Goal: Information Seeking & Learning: Find specific fact

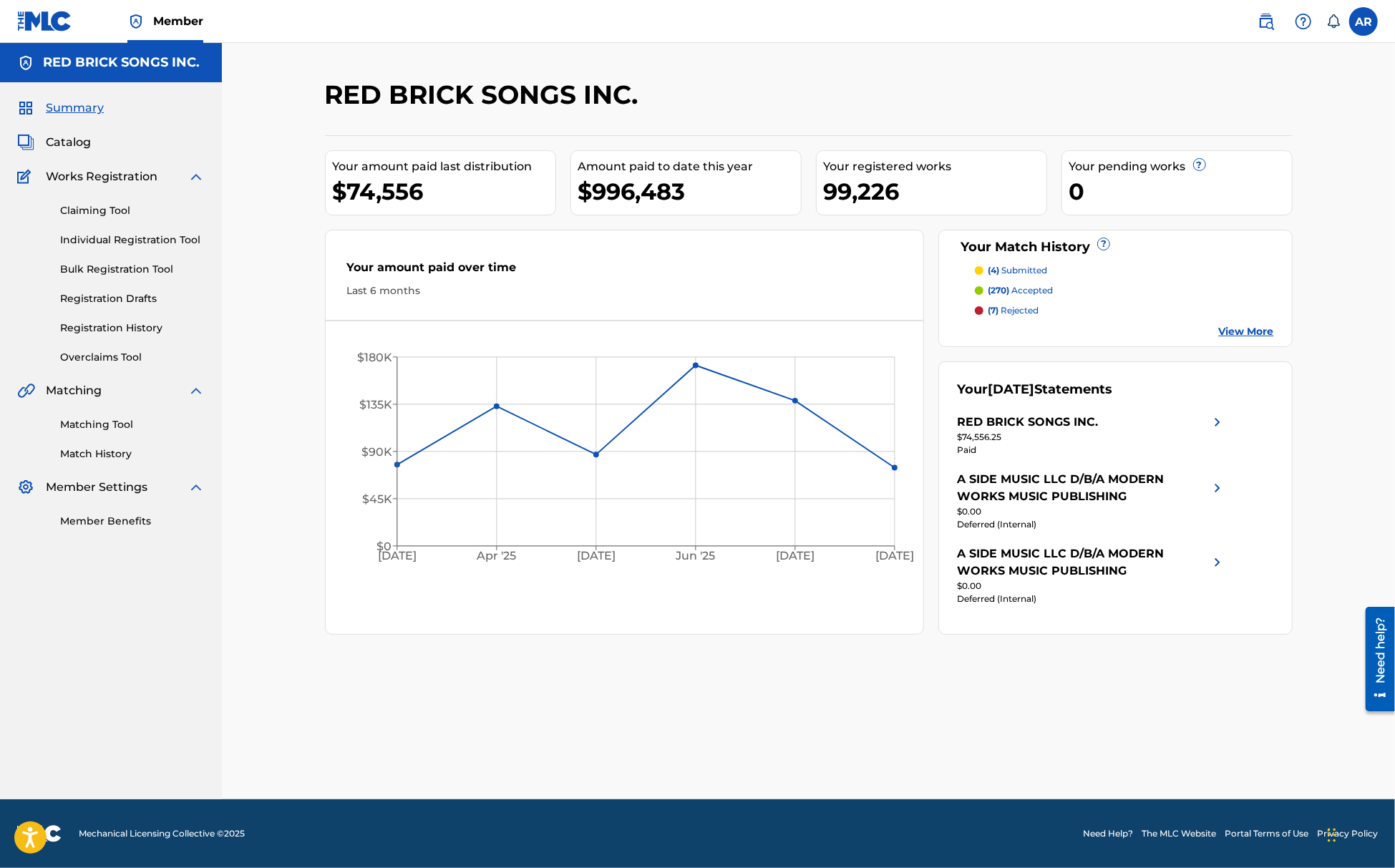
click at [66, 133] on span "Catalog" at bounding box center [68, 142] width 45 height 17
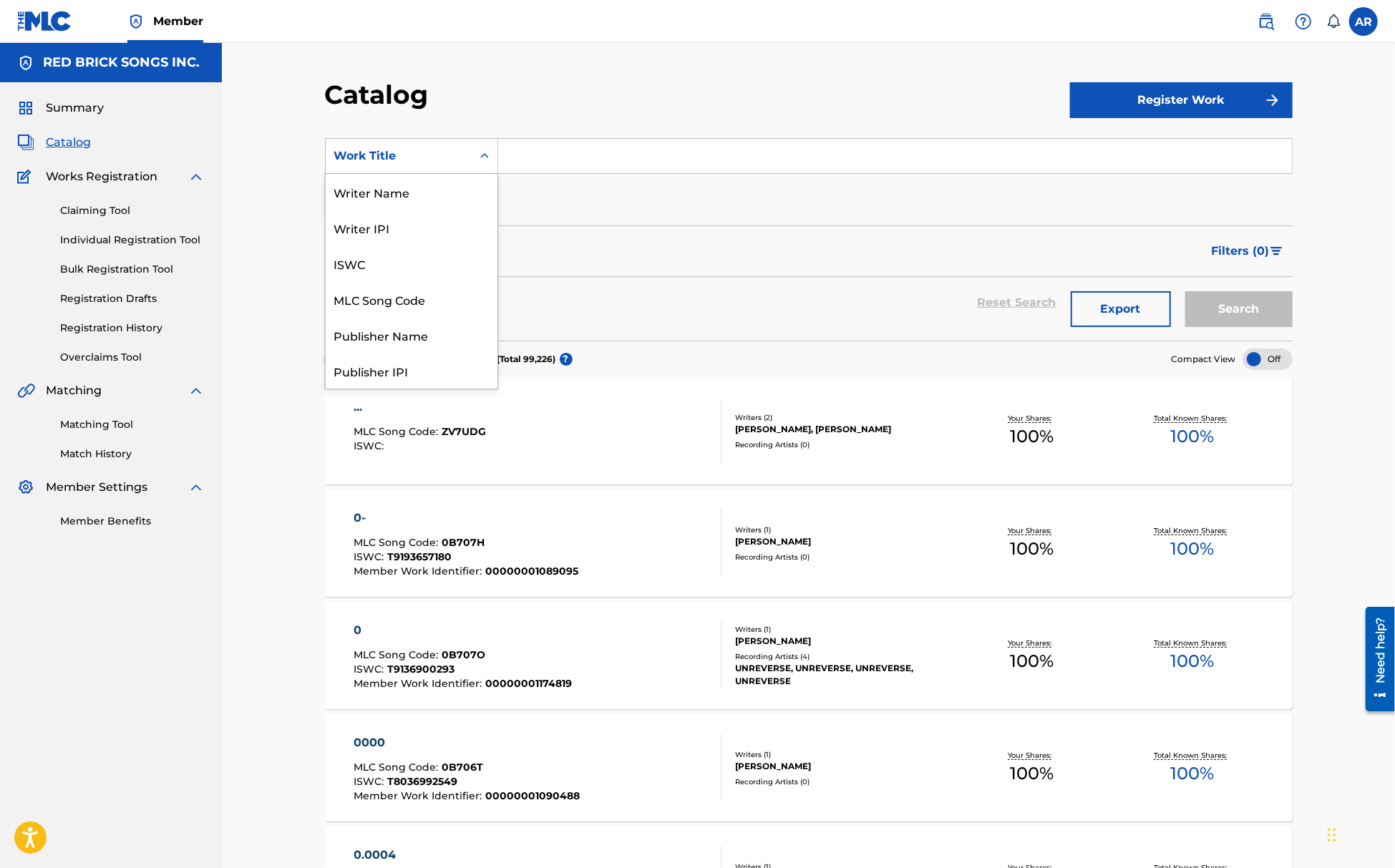
click at [425, 160] on div "Work Title" at bounding box center [399, 156] width 129 height 17
click at [397, 283] on div "Publisher Name" at bounding box center [411, 286] width 171 height 36
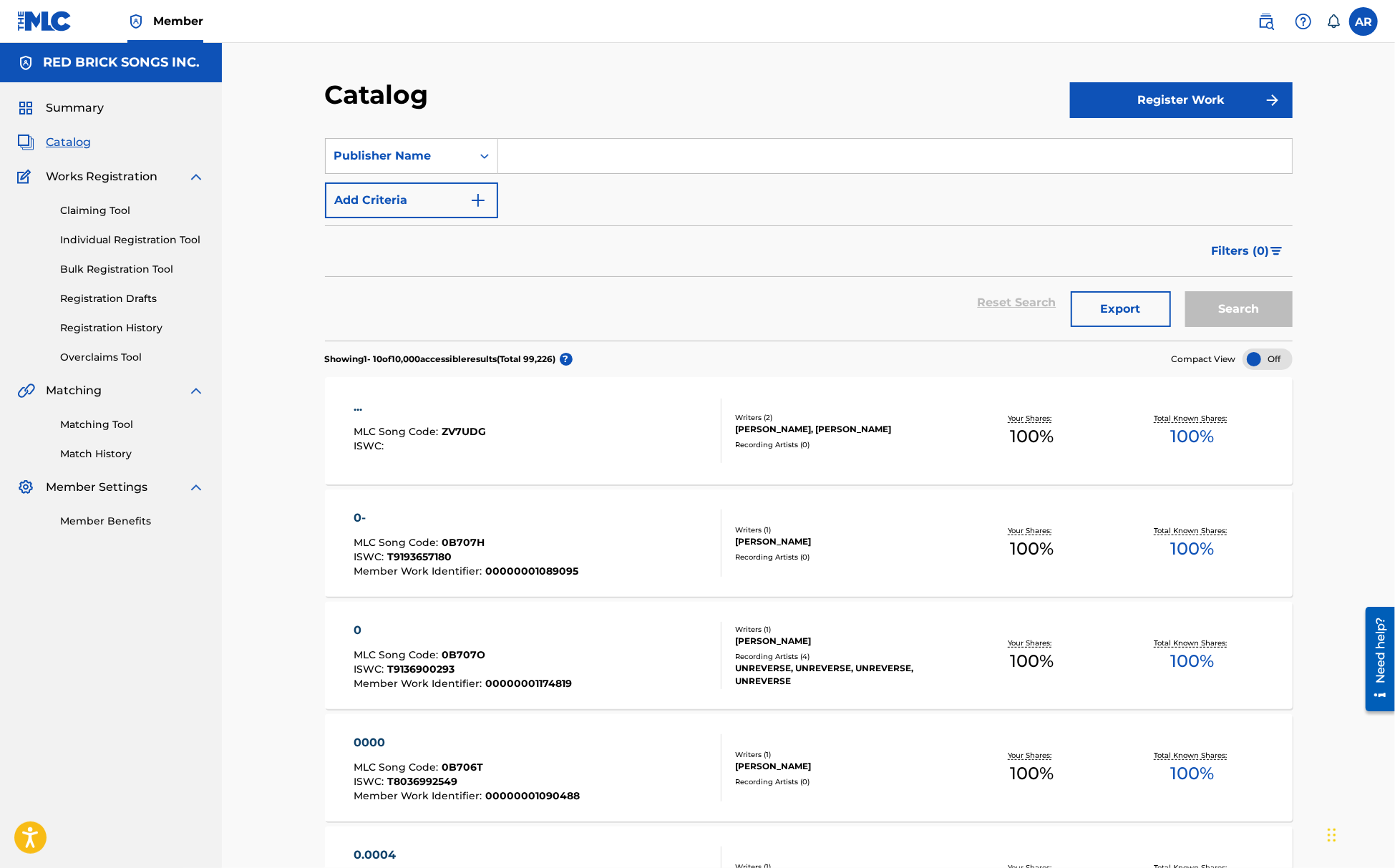
click at [549, 177] on div "SearchWithCriteria2f5a70ff-614f-4a2b-96b1-09915529b3ea Publisher Name Add Crite…" at bounding box center [809, 178] width 968 height 80
click at [547, 142] on input "Search Form" at bounding box center [895, 156] width 794 height 34
type input "[PERSON_NAME]"
click at [1186, 292] on button "Search" at bounding box center [1239, 310] width 107 height 36
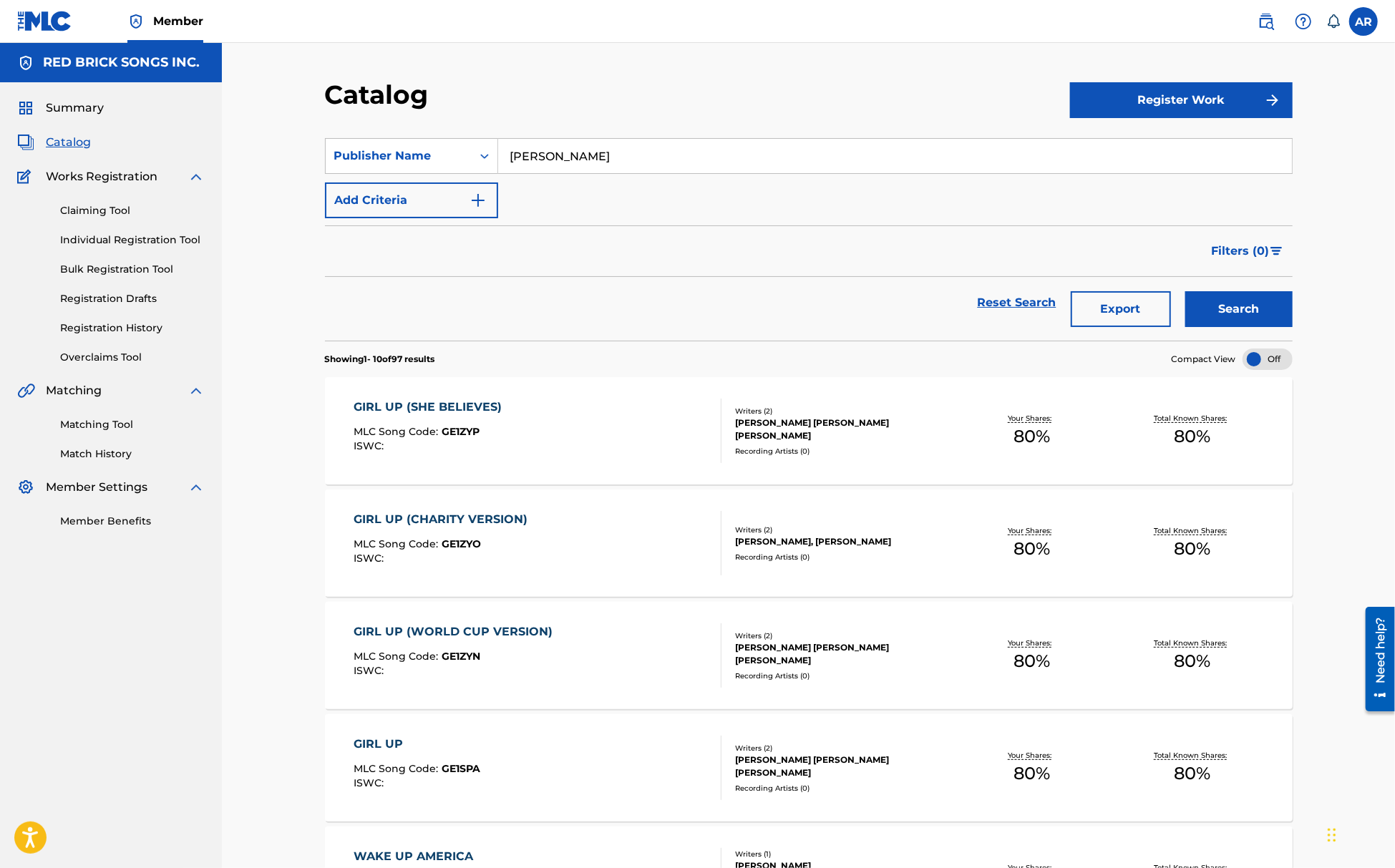
click at [615, 470] on div "GIRL UP (SHE BELIEVES) MLC Song Code : GE1ZYP ISWC : Writers ( 2 ) [PERSON_NAME…" at bounding box center [809, 430] width 968 height 107
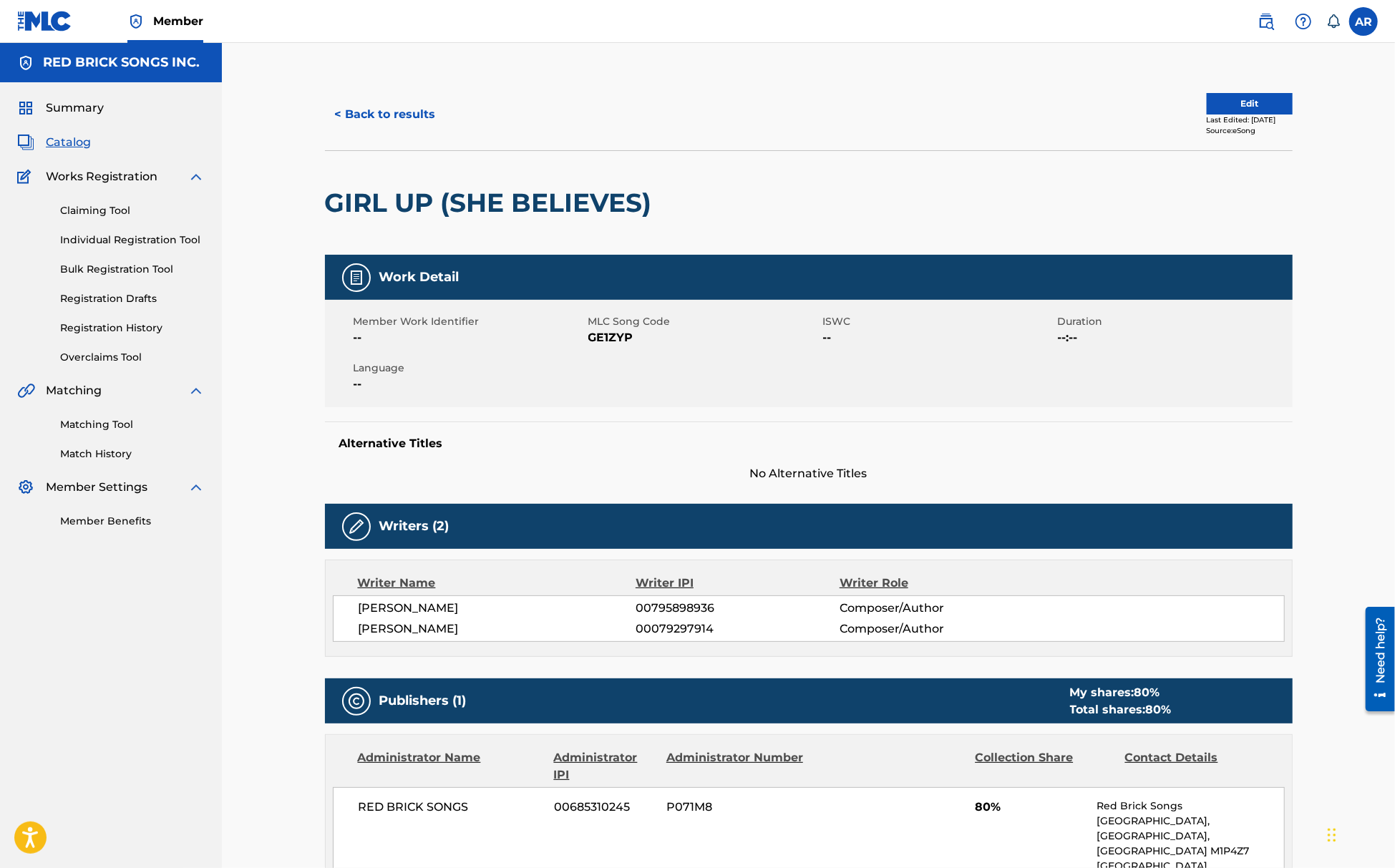
click at [328, 119] on button "< Back to results" at bounding box center [385, 115] width 121 height 36
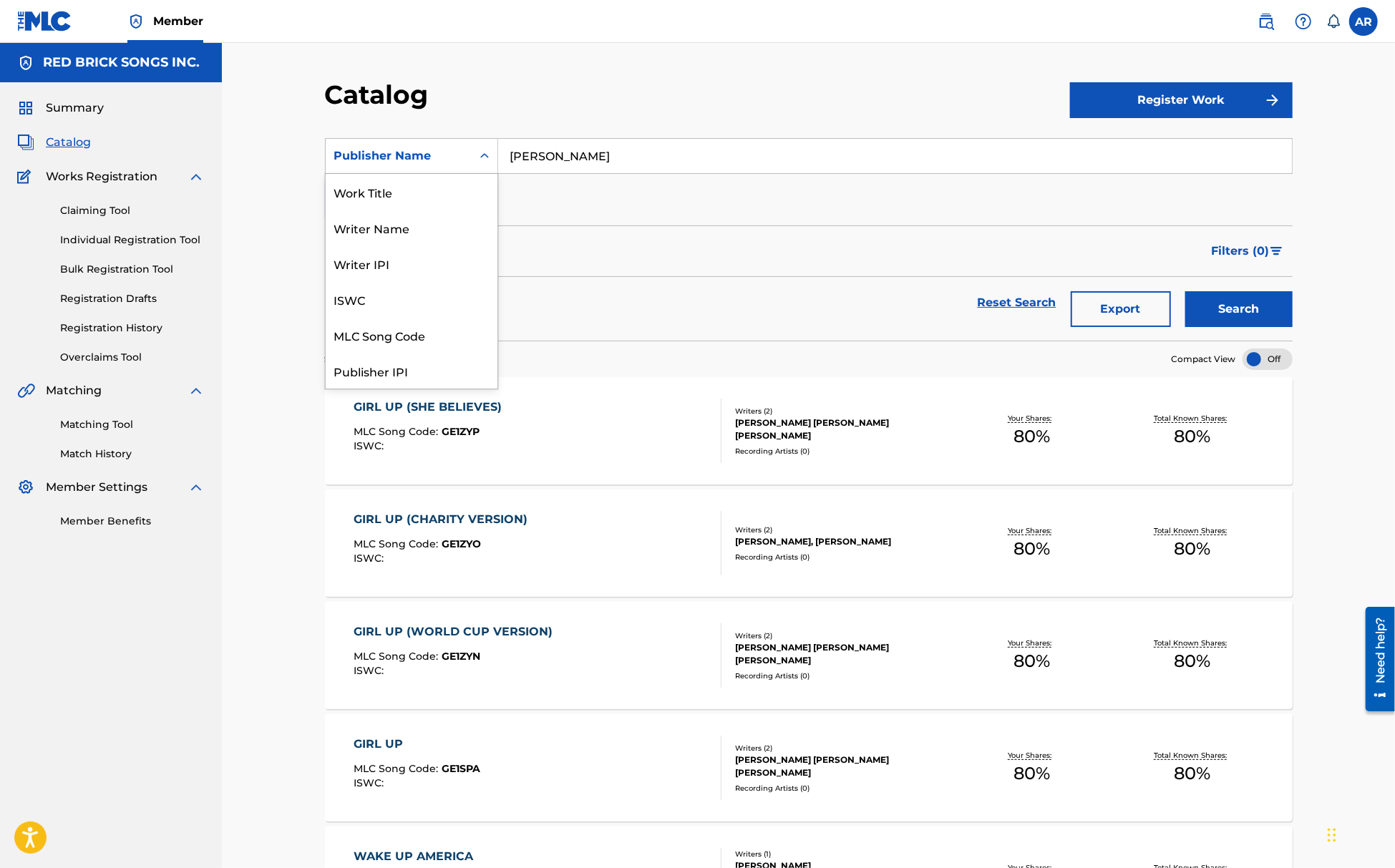
click at [445, 149] on div "Publisher Name" at bounding box center [399, 156] width 129 height 17
click at [400, 166] on div "Publisher Name" at bounding box center [399, 155] width 146 height 27
click at [418, 217] on div "Writer Name" at bounding box center [411, 210] width 171 height 36
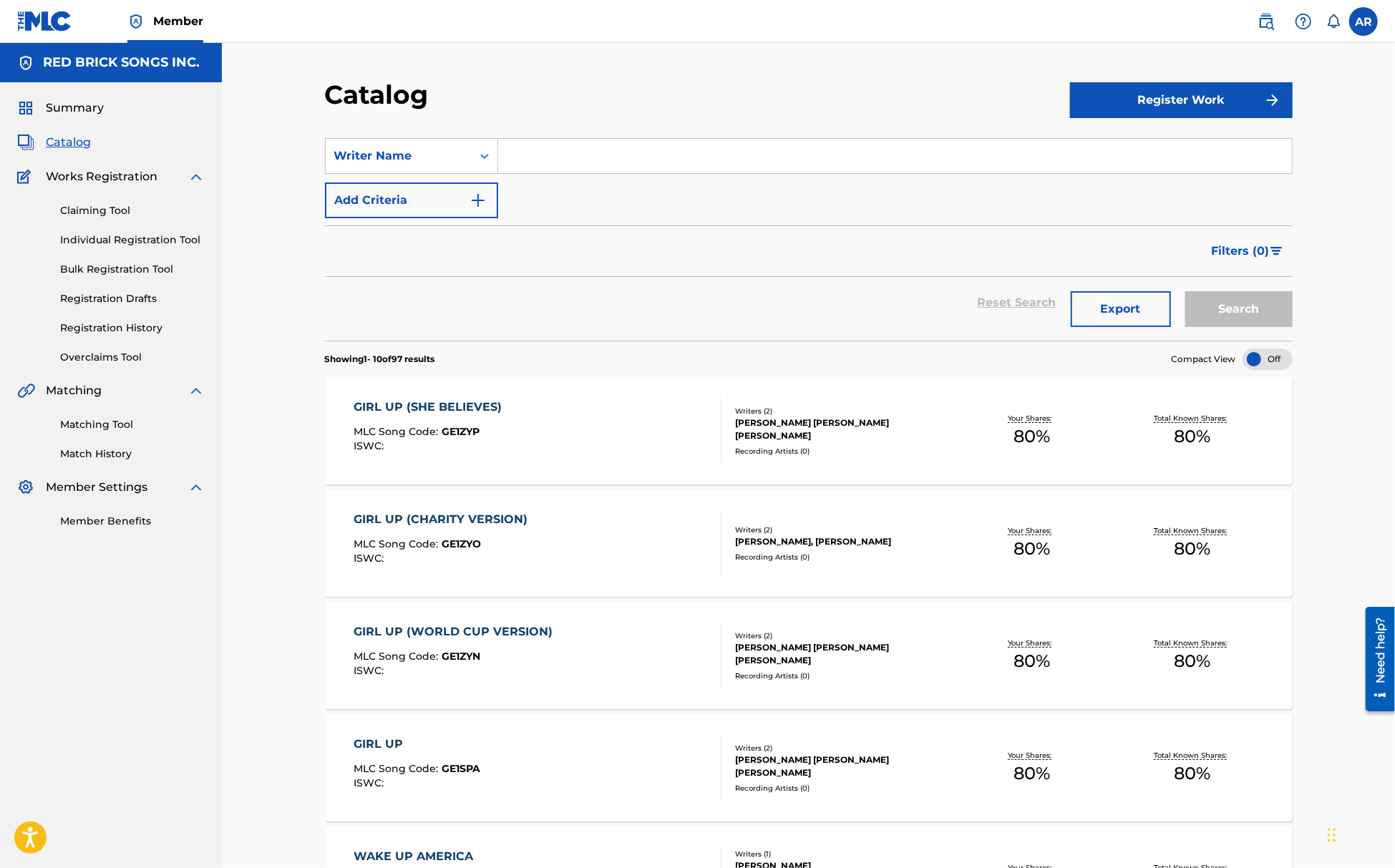
click at [629, 134] on section "SearchWithCriteriaf9c93aec-3e4f-4d63-bca7-63eafcde6107 Writer Name Add Criteria…" at bounding box center [809, 231] width 968 height 220
click at [617, 151] on input "Search Form" at bounding box center [895, 156] width 794 height 34
type input "[PERSON_NAME]"
click at [1186, 292] on button "Search" at bounding box center [1239, 310] width 107 height 36
click at [629, 459] on div "GIRL UP (SHE BELIEVES) MLC Song Code : GE1ZYP ISWC :" at bounding box center [537, 431] width 368 height 64
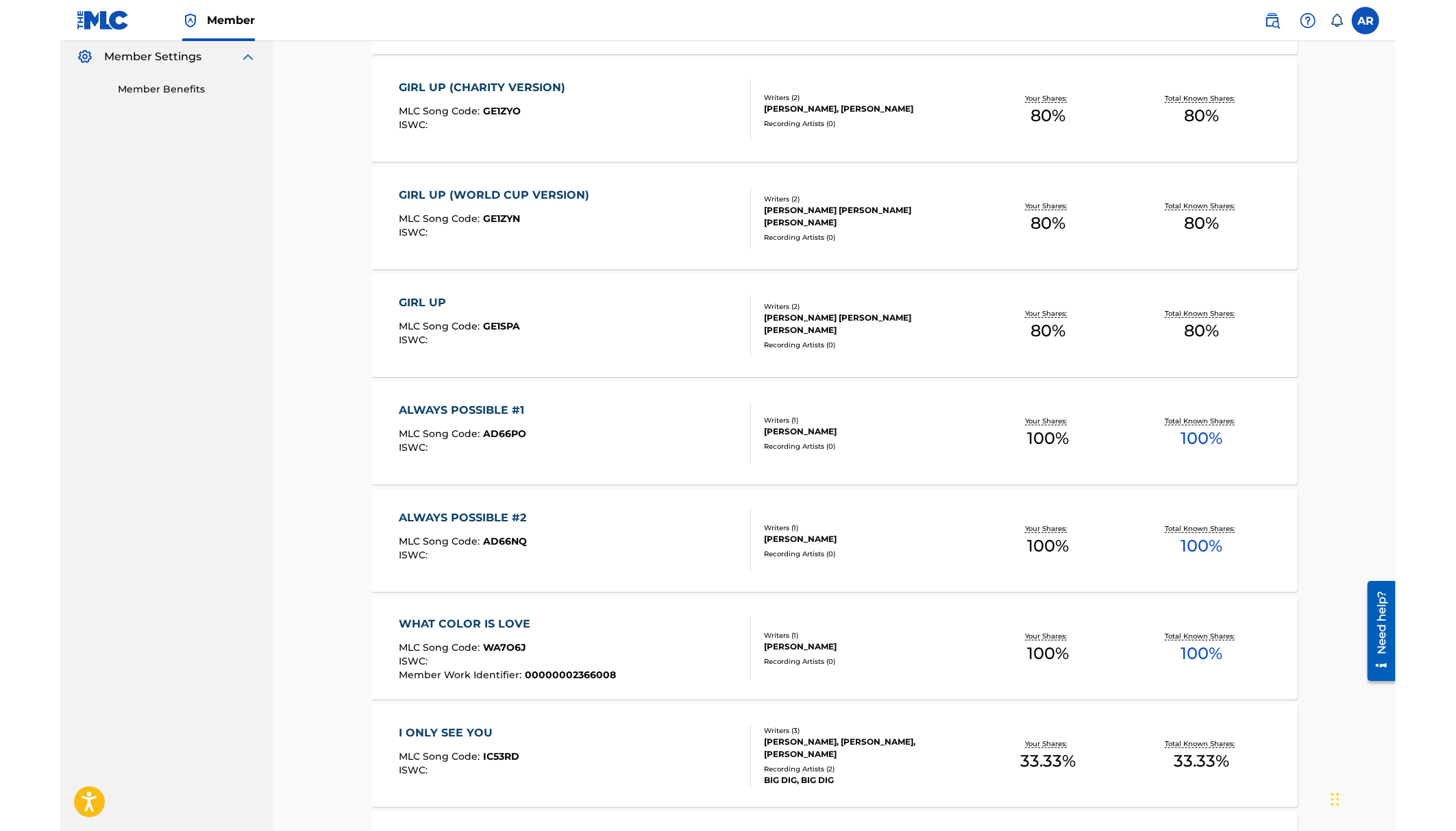
scroll to position [736, 0]
